Goal: Task Accomplishment & Management: Manage account settings

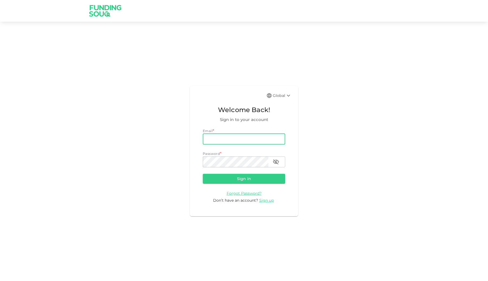
click at [206, 143] on input "email" at bounding box center [244, 139] width 82 height 11
type input "[EMAIL_ADDRESS][DOMAIN_NAME]"
click at [234, 176] on button "Sign in" at bounding box center [244, 179] width 82 height 10
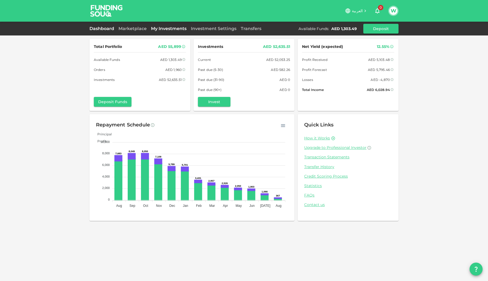
click at [159, 27] on link "My Investments" at bounding box center [169, 28] width 40 height 5
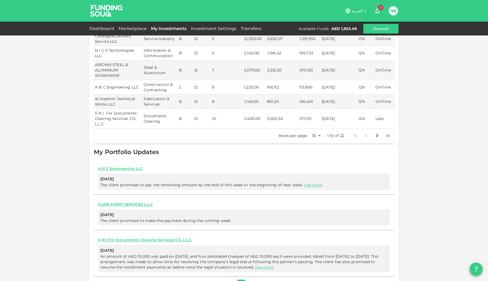
scroll to position [237, 0]
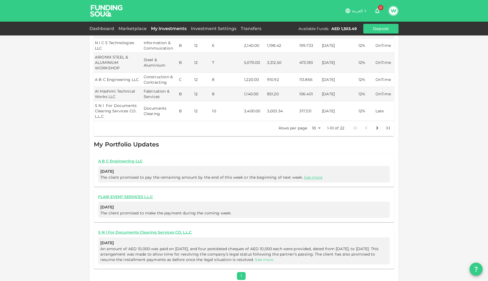
click at [273, 258] on link "See more" at bounding box center [264, 260] width 18 height 5
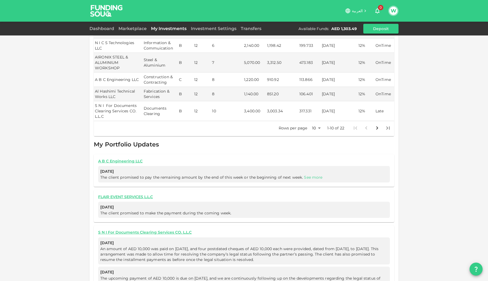
click at [309, 175] on link "See more" at bounding box center [313, 177] width 18 height 5
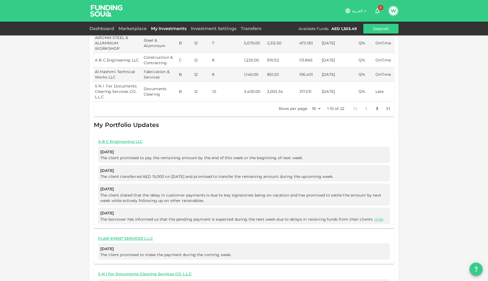
scroll to position [256, 0]
